Goal: Navigation & Orientation: Go to known website

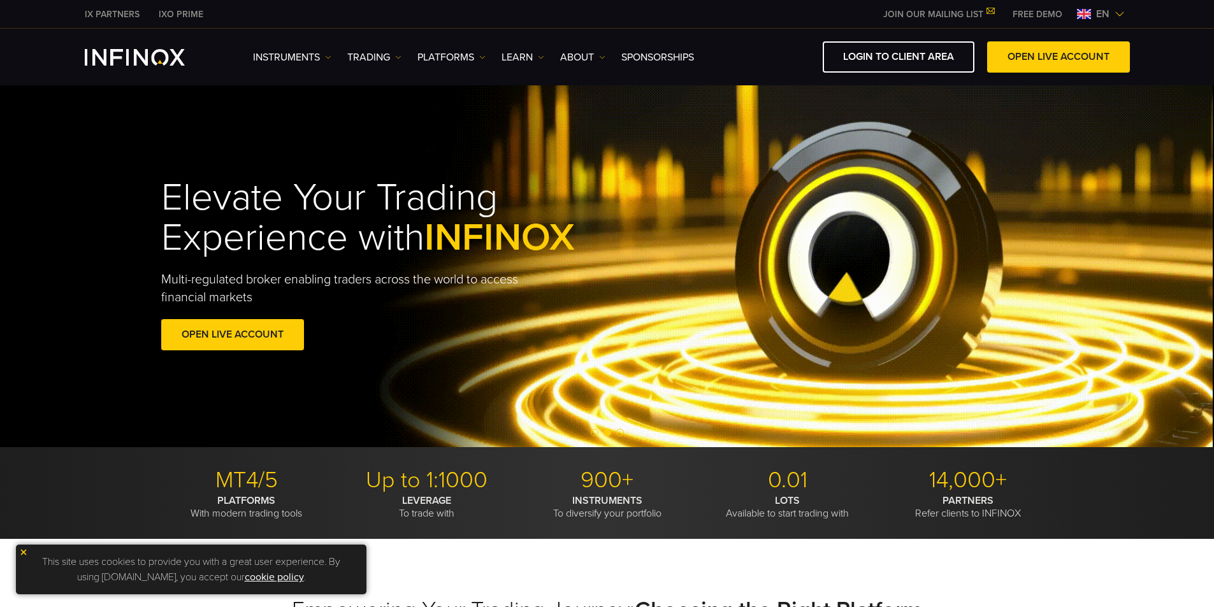
click at [1107, 12] on span "en" at bounding box center [1103, 13] width 24 height 15
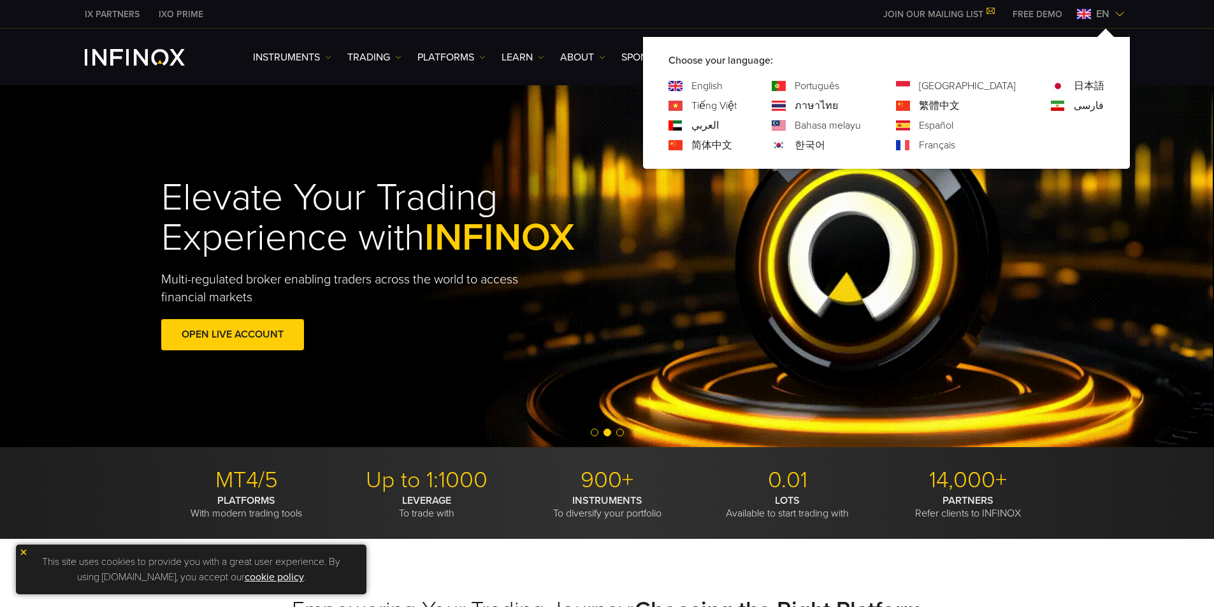
click at [825, 146] on link "한국어" at bounding box center [810, 145] width 31 height 15
